Goal: Transaction & Acquisition: Subscribe to service/newsletter

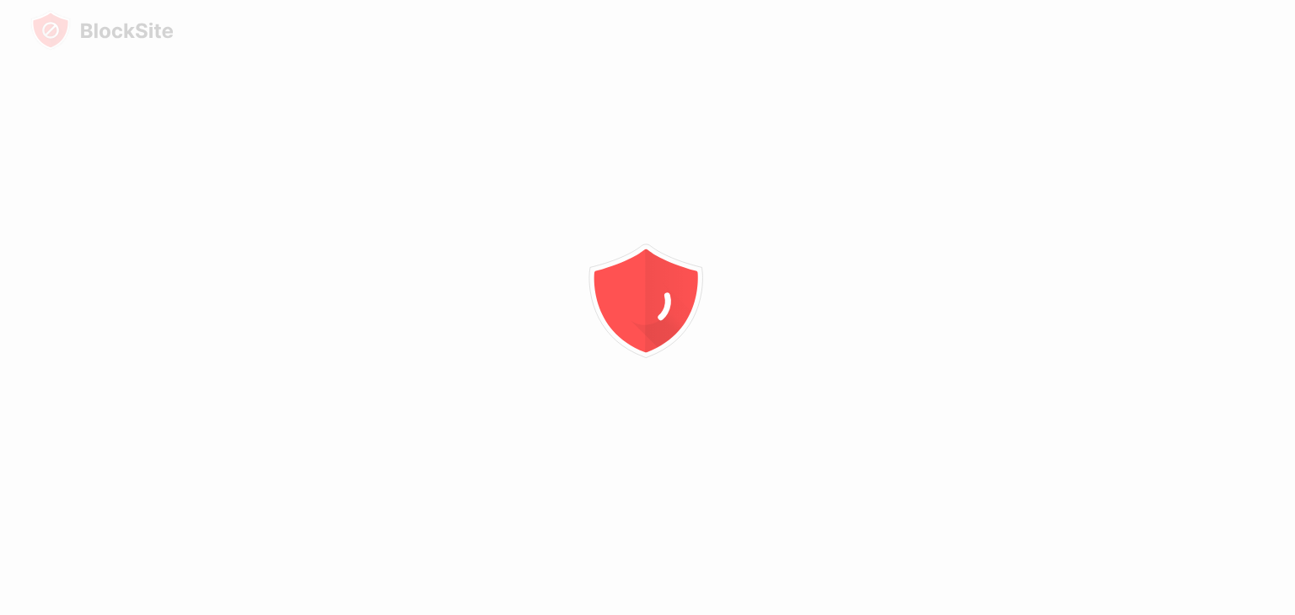
click at [762, 162] on icon "animation" at bounding box center [648, 308] width 304 height 304
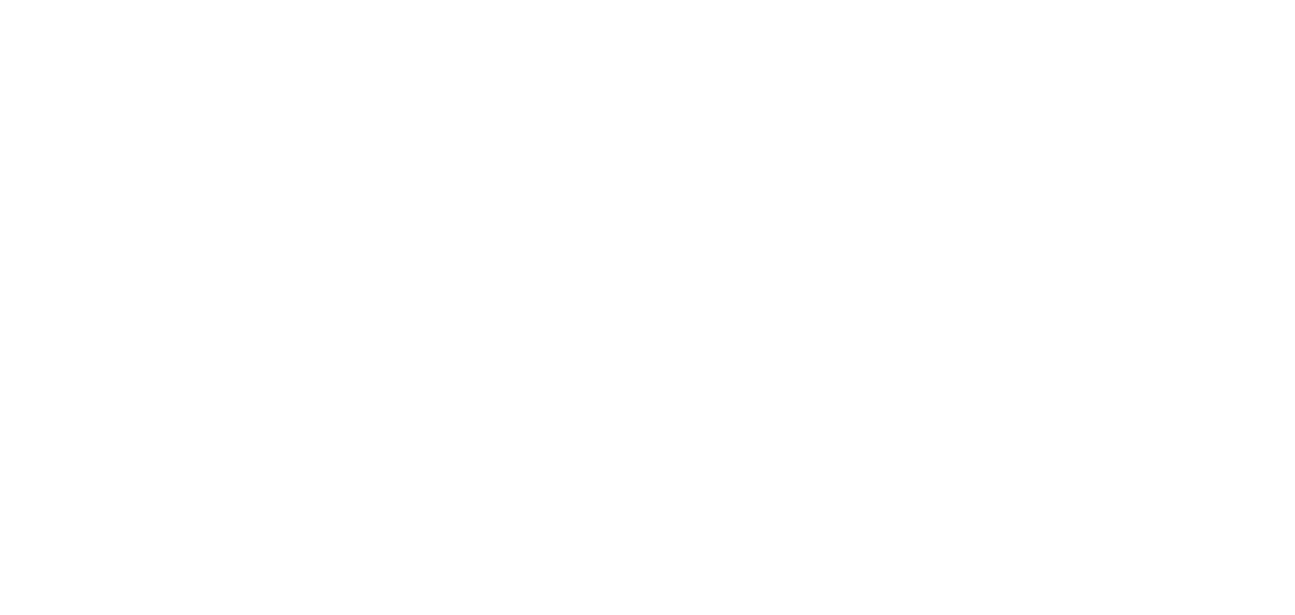
click at [712, 0] on html at bounding box center [647, 0] width 1295 height 0
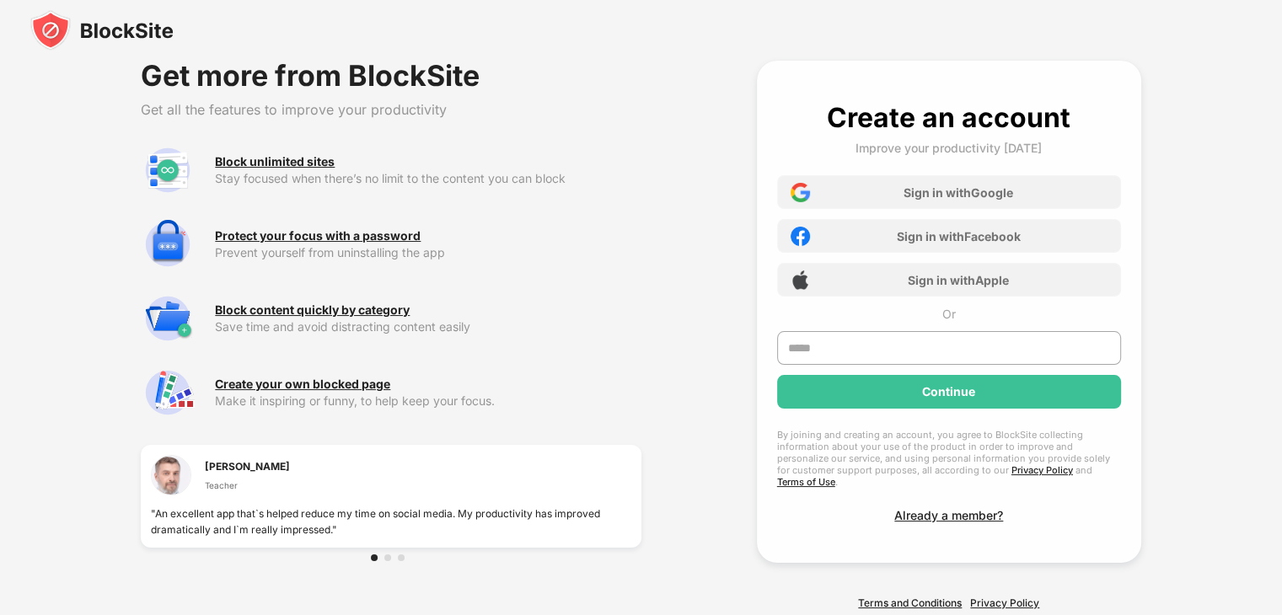
click at [109, 32] on img at bounding box center [101, 30] width 143 height 40
